Goal: Connect with others: Establish contact or relationships with other users

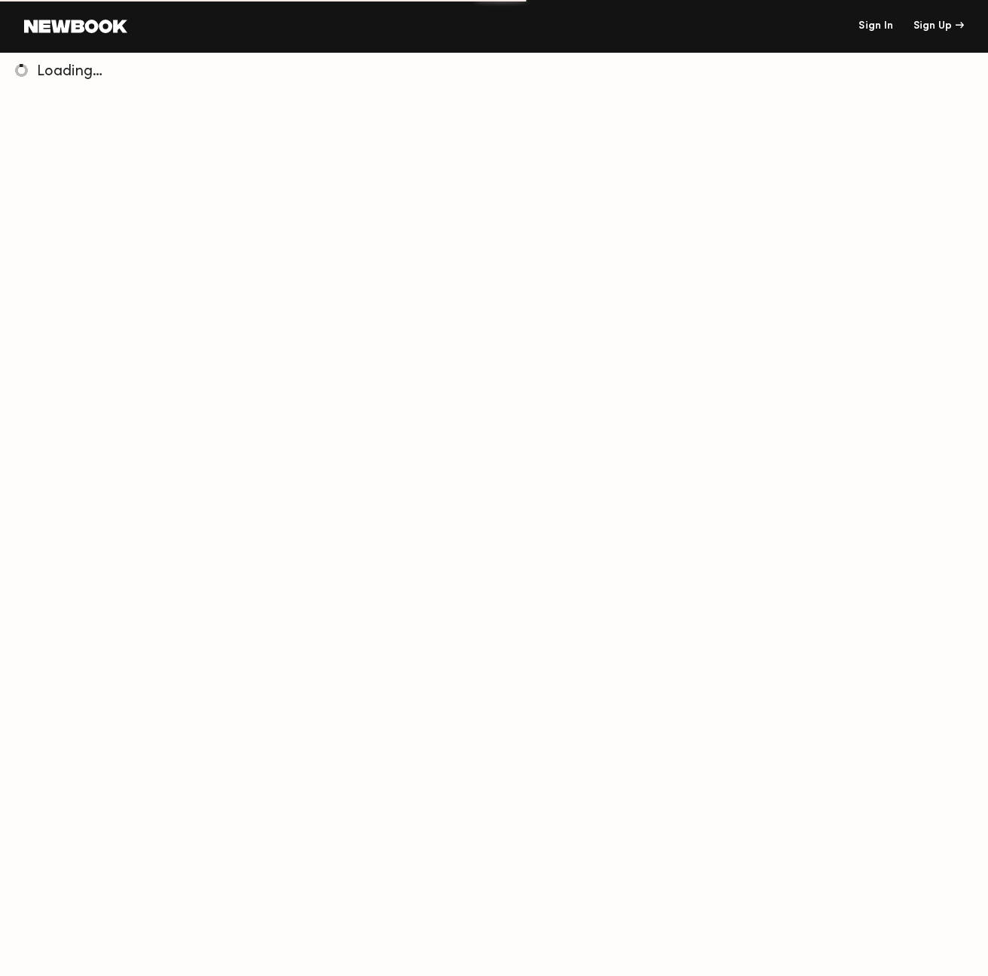
click at [873, 28] on link "Sign In" at bounding box center [876, 26] width 35 height 11
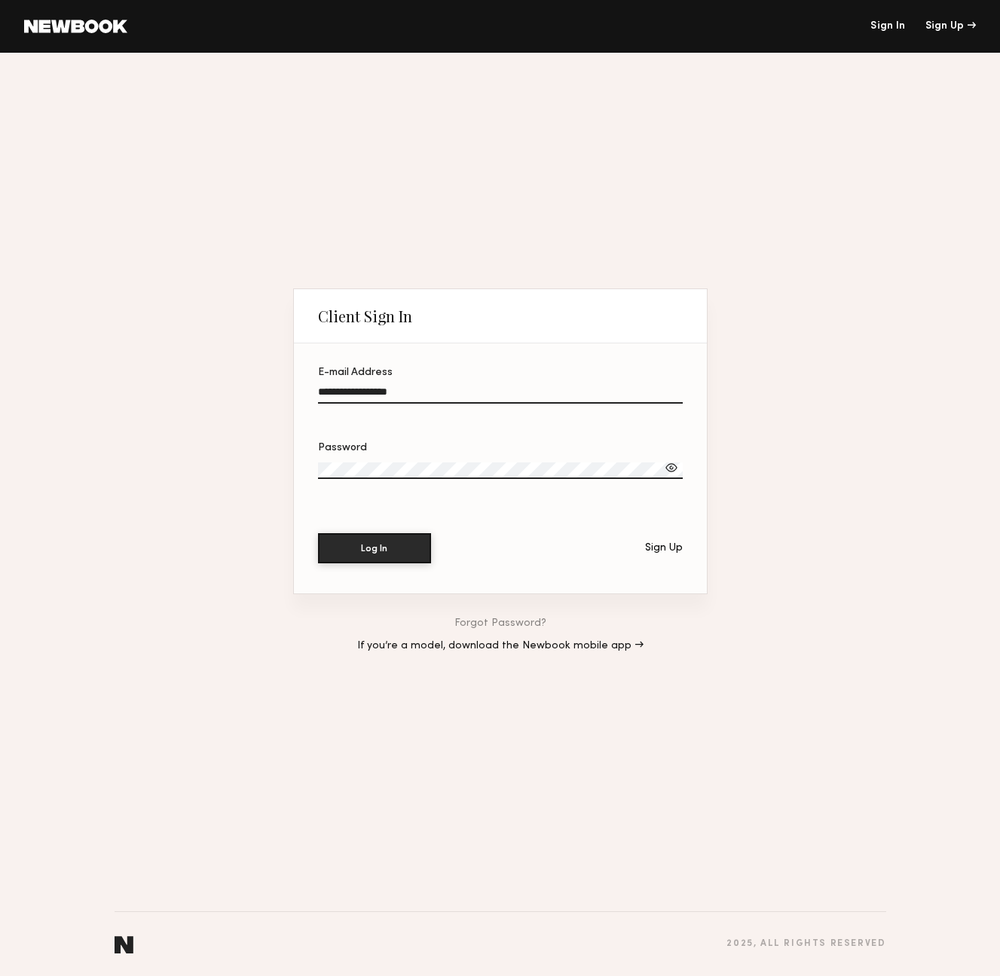
type input "**********"
click at [374, 548] on button "Log In" at bounding box center [374, 548] width 113 height 30
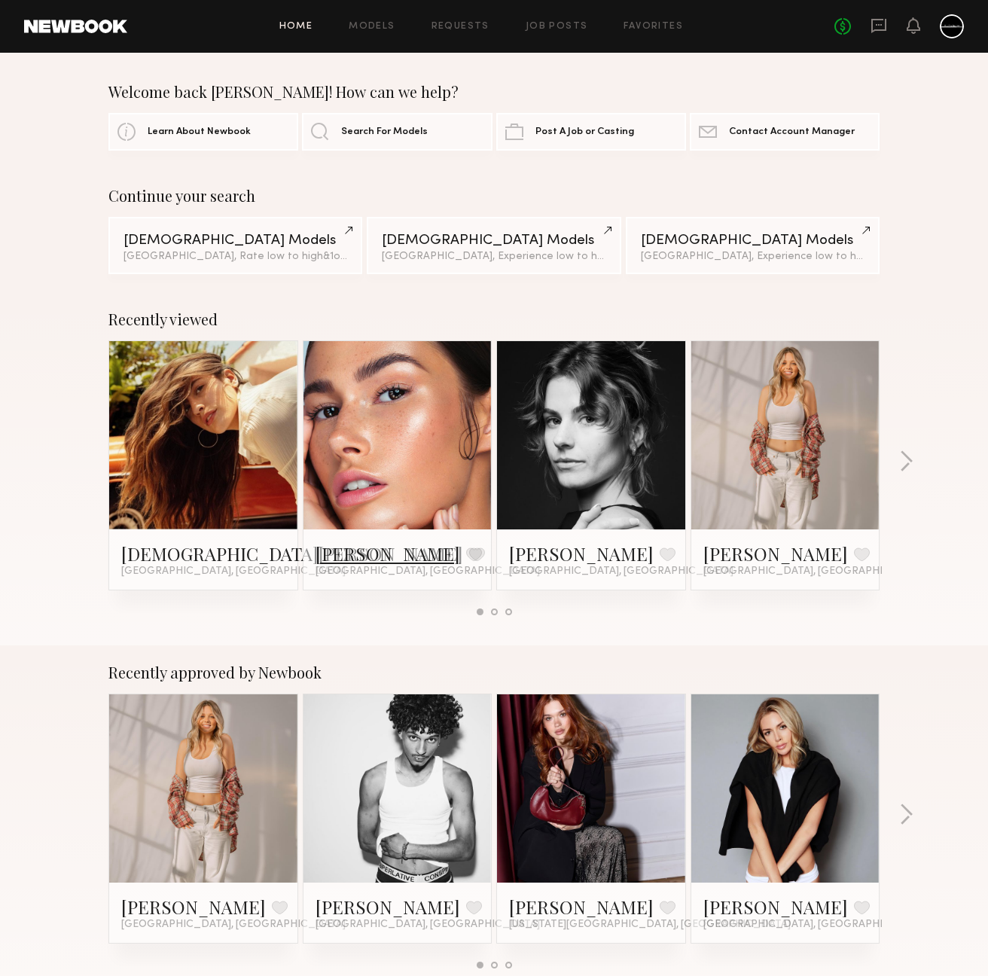
click at [349, 552] on link "Chelsey M." at bounding box center [388, 554] width 145 height 24
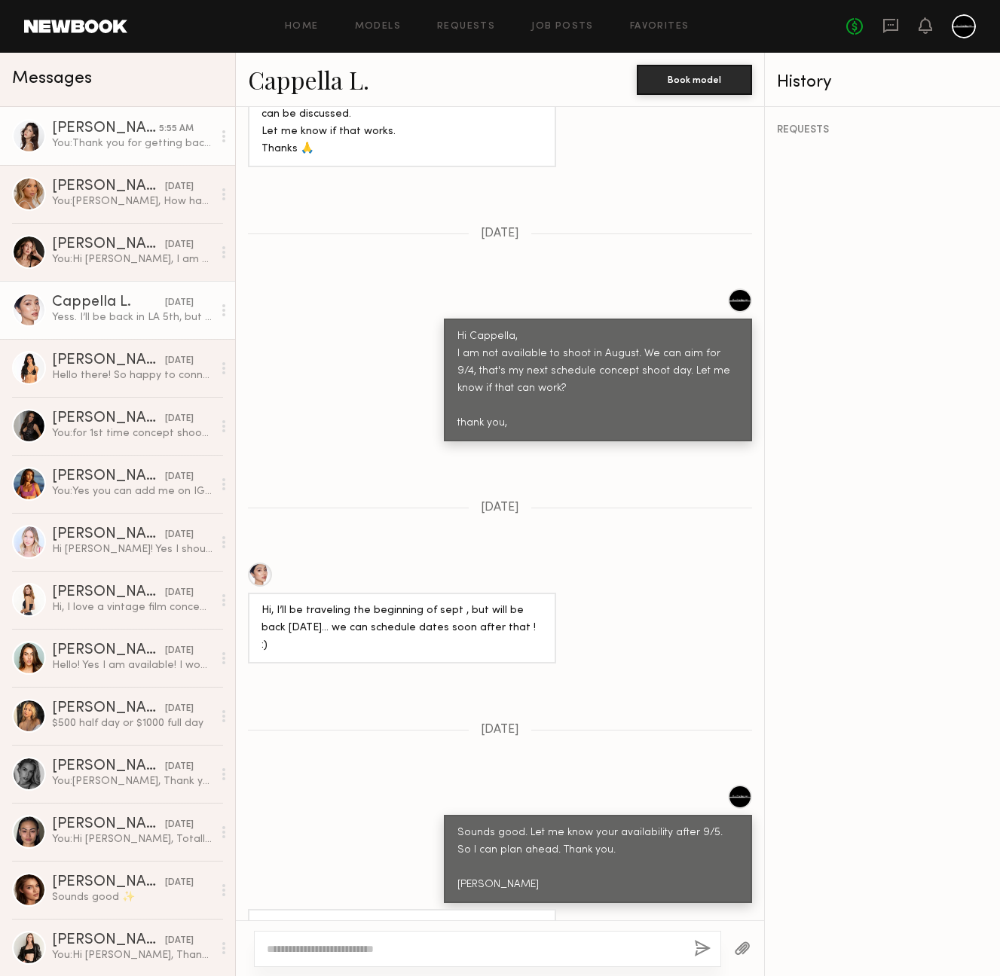
scroll to position [1375, 0]
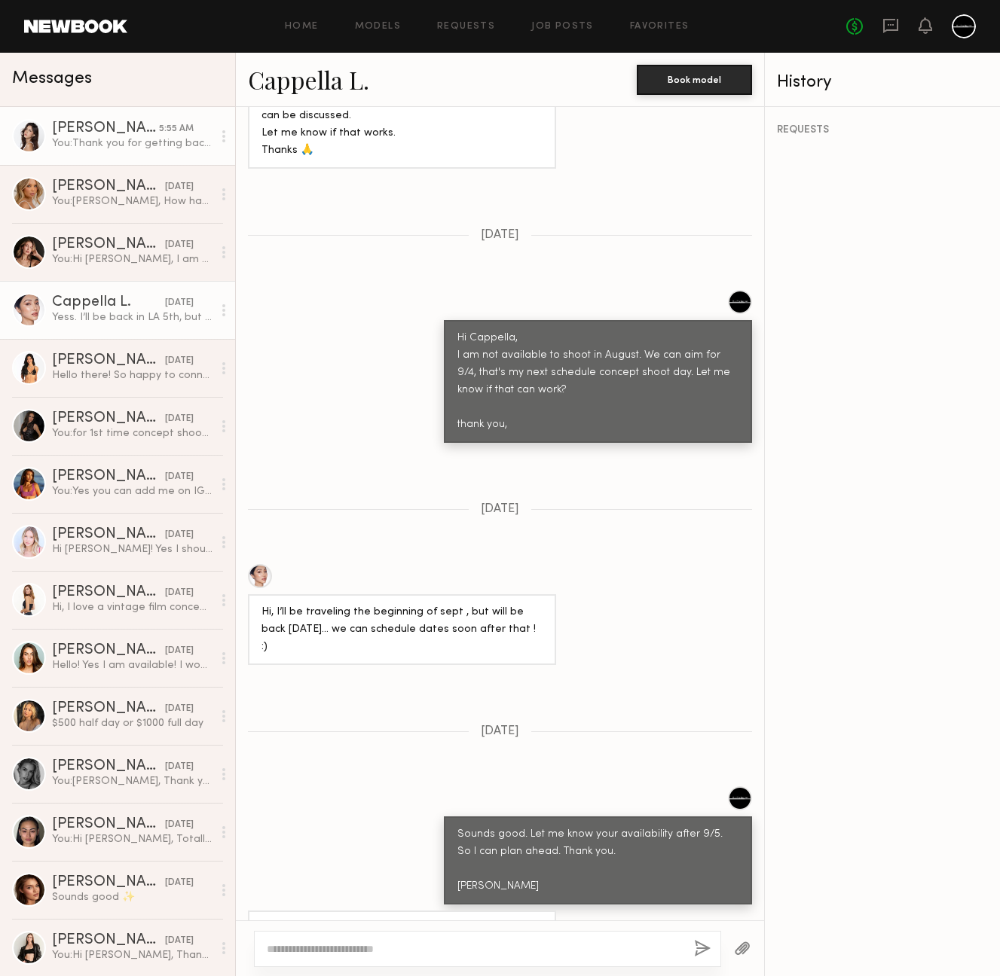
click at [68, 128] on div "[PERSON_NAME]" at bounding box center [105, 128] width 107 height 15
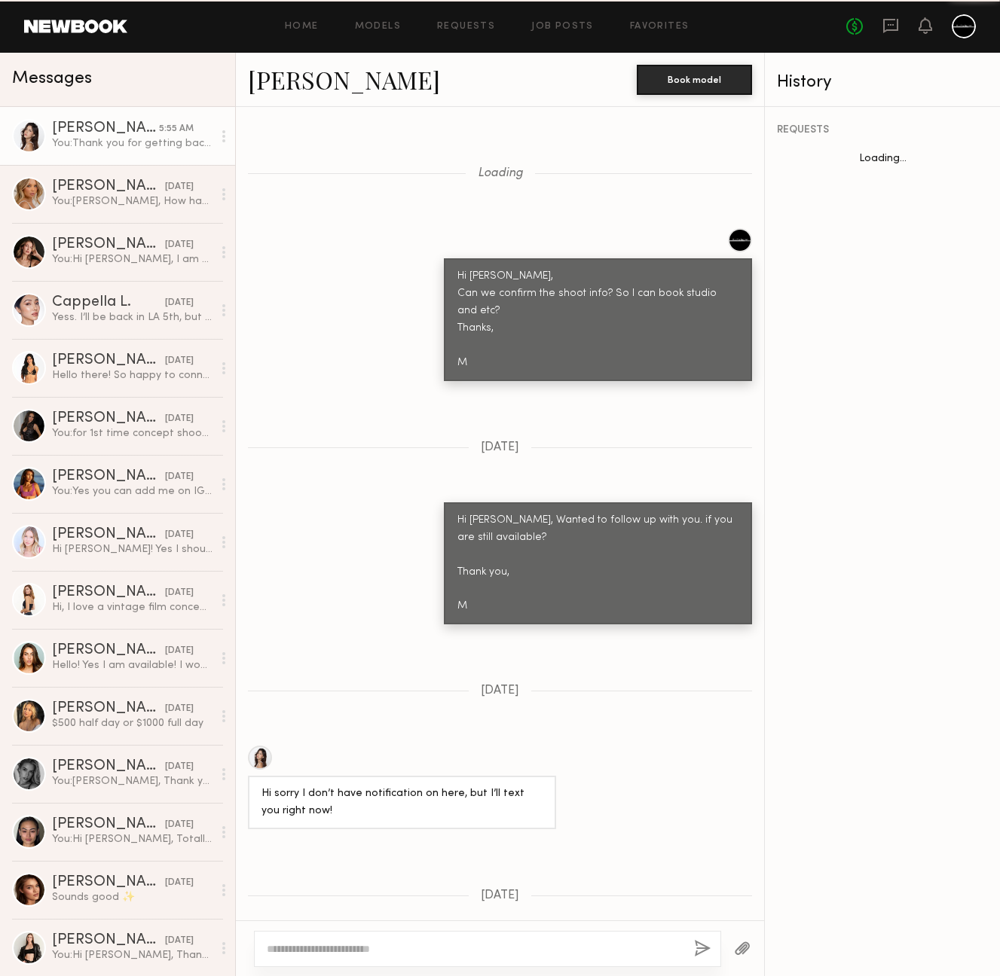
scroll to position [1300, 0]
